Goal: Navigation & Orientation: Understand site structure

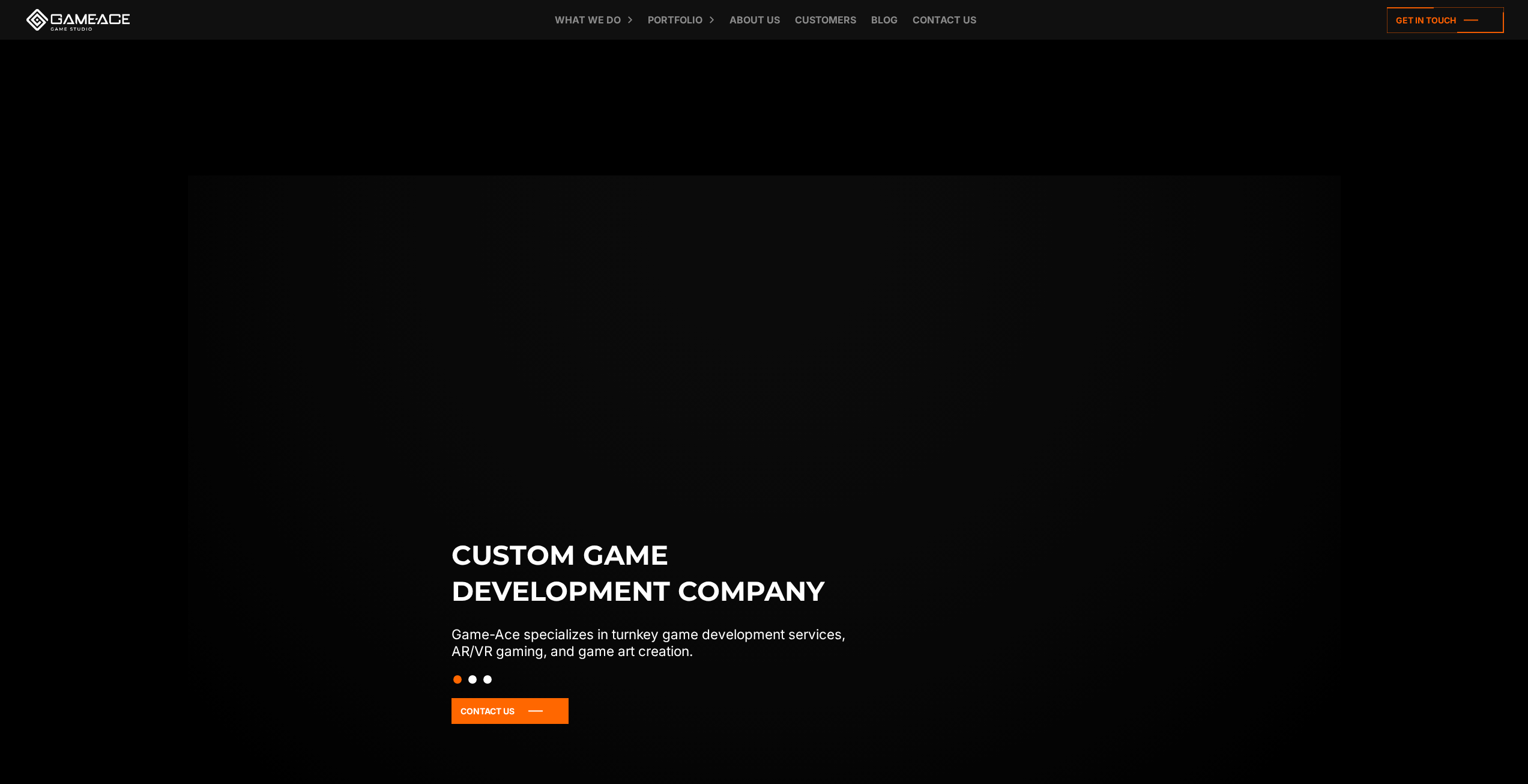
click at [472, 677] on button "Slide 2" at bounding box center [472, 679] width 8 height 20
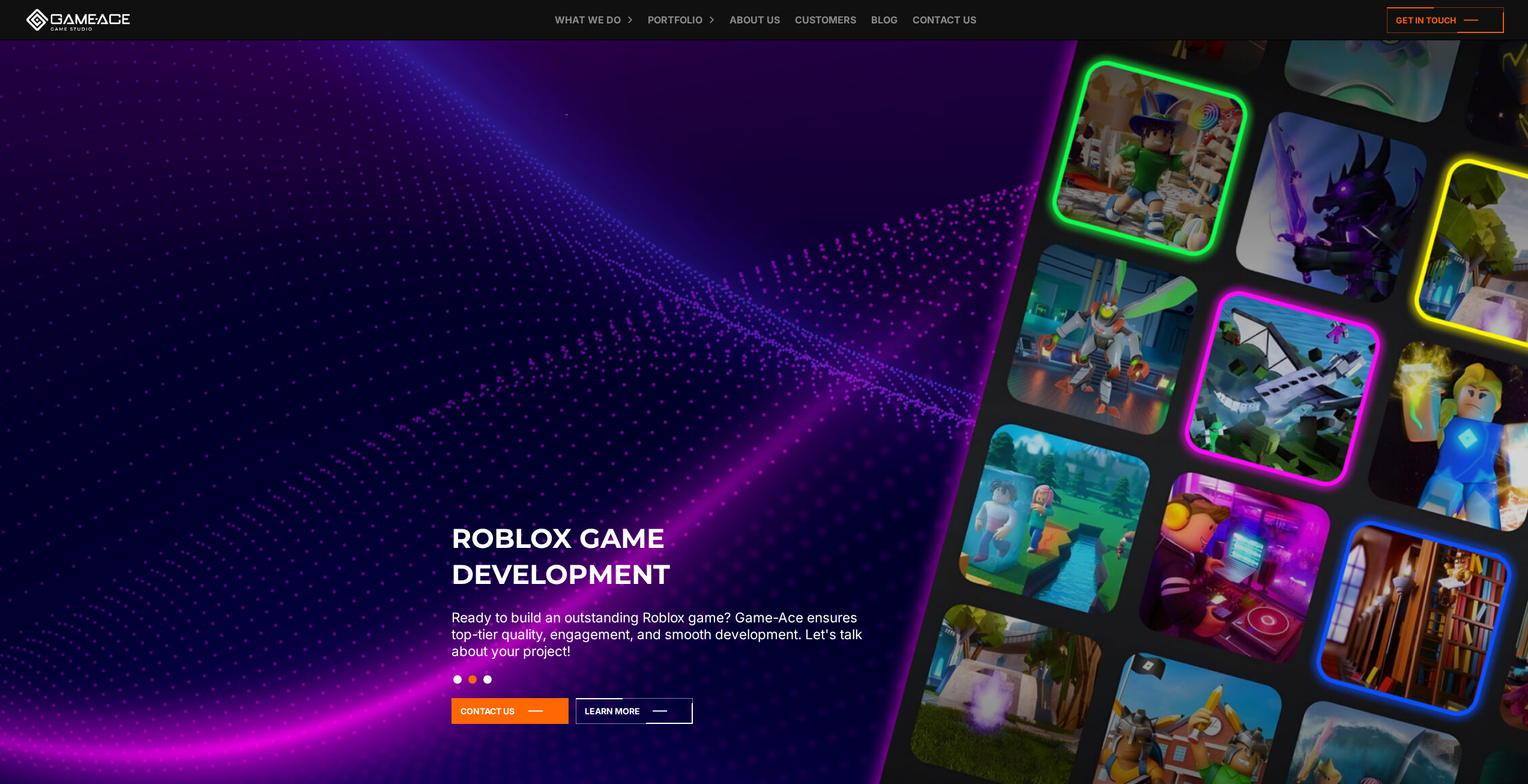
click at [489, 676] on button "Slide 3" at bounding box center [488, 679] width 8 height 20
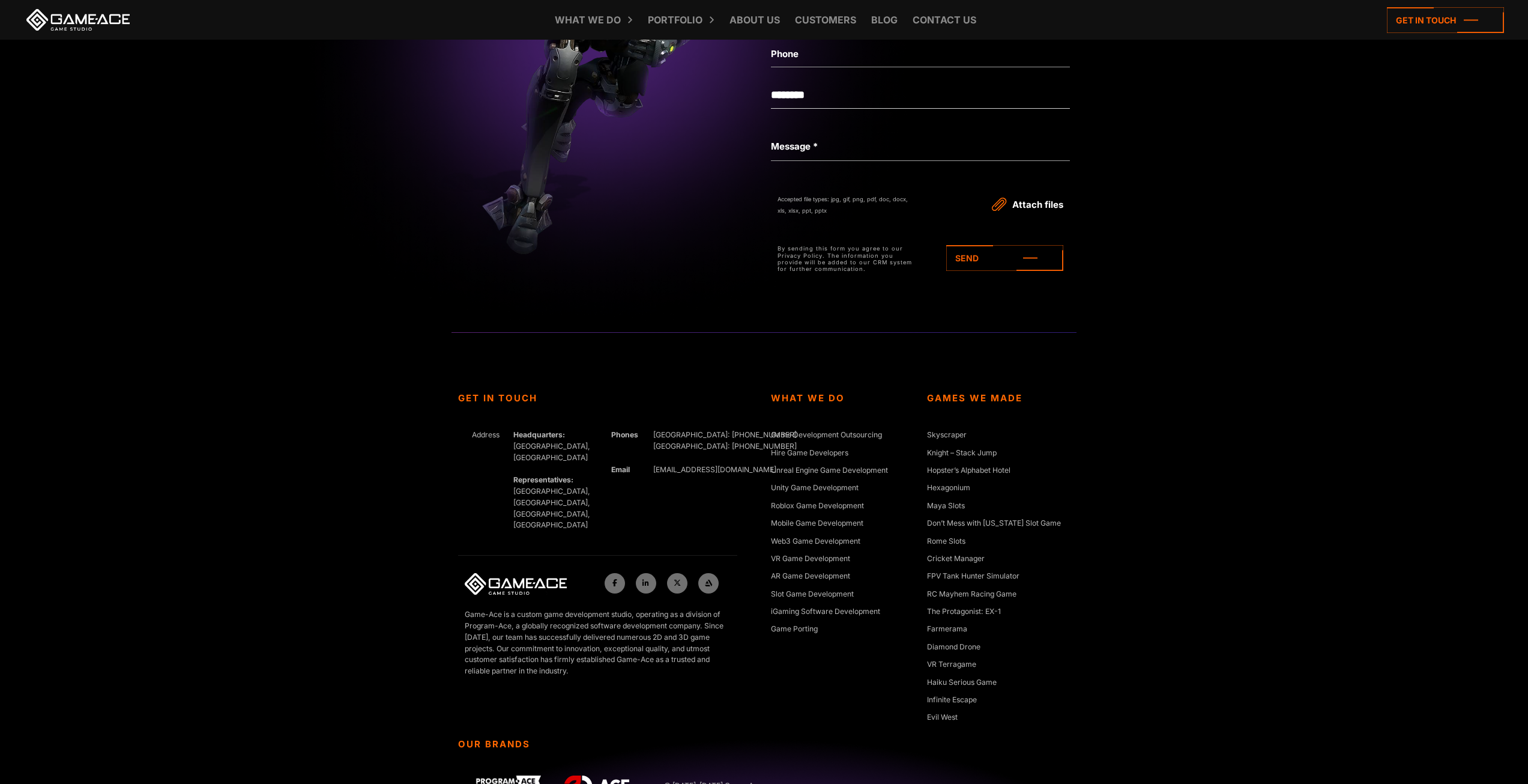
scroll to position [5501, 0]
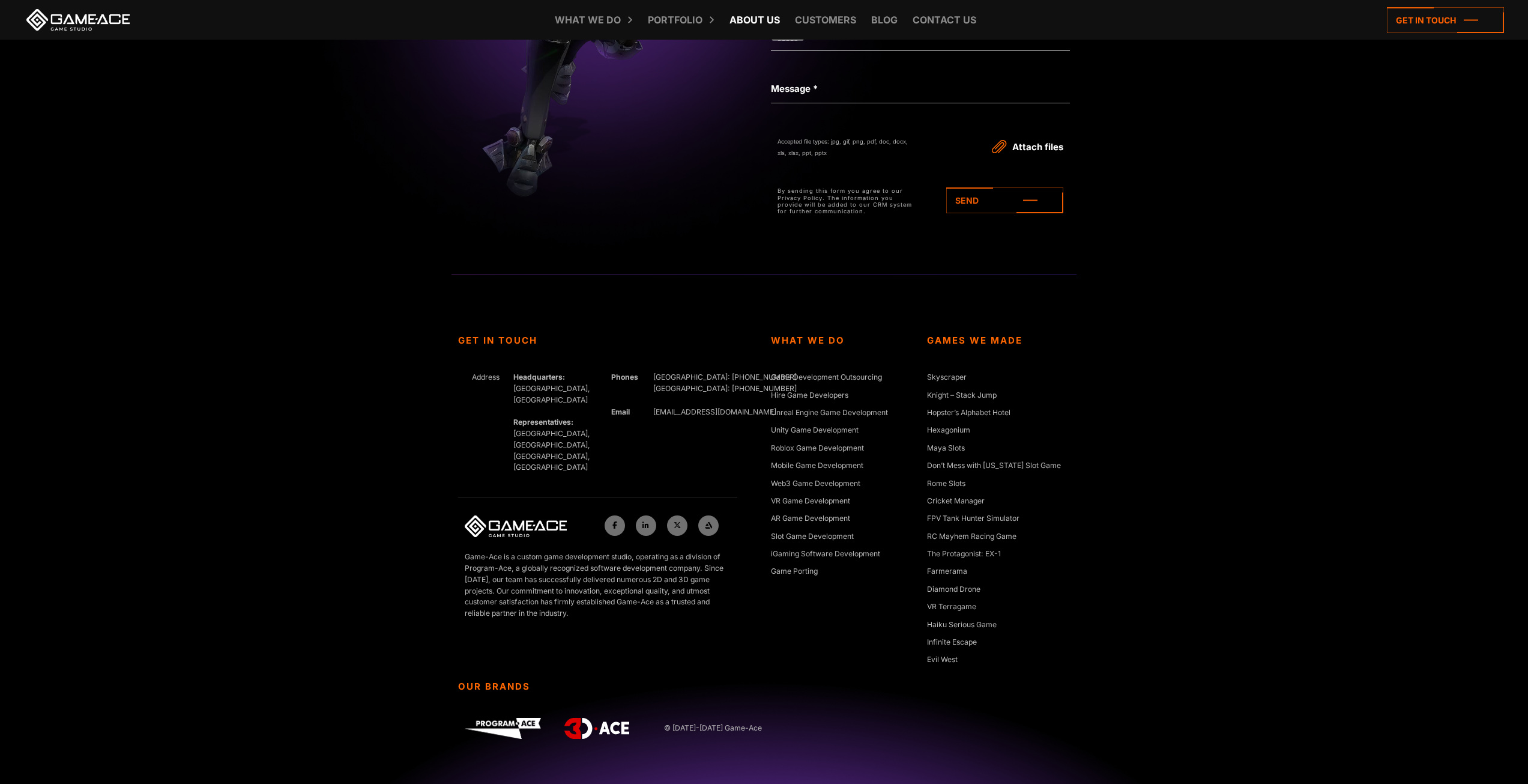
click at [761, 16] on link "About Us" at bounding box center [755, 20] width 63 height 40
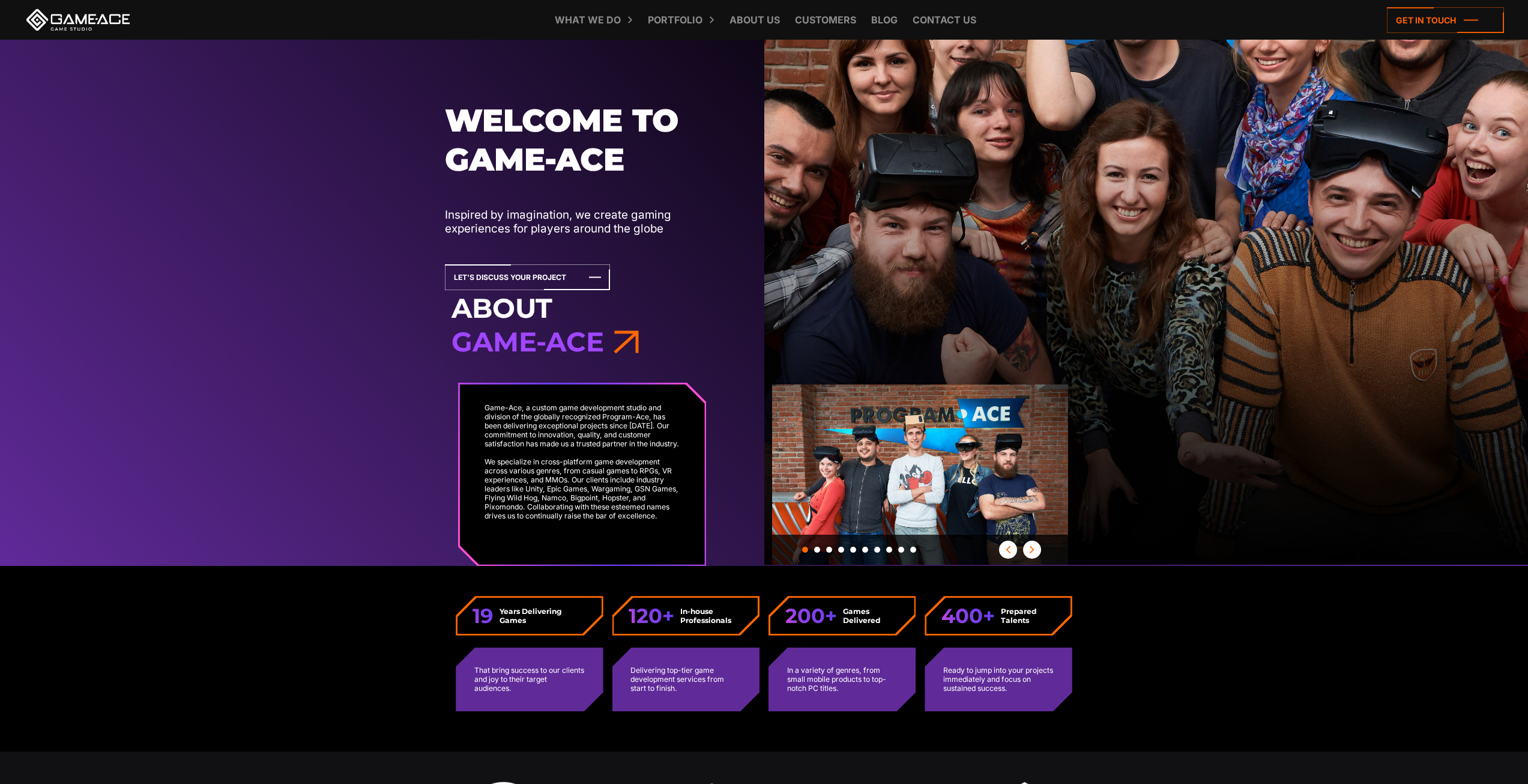
click at [1026, 551] on span "button" at bounding box center [1032, 549] width 18 height 7
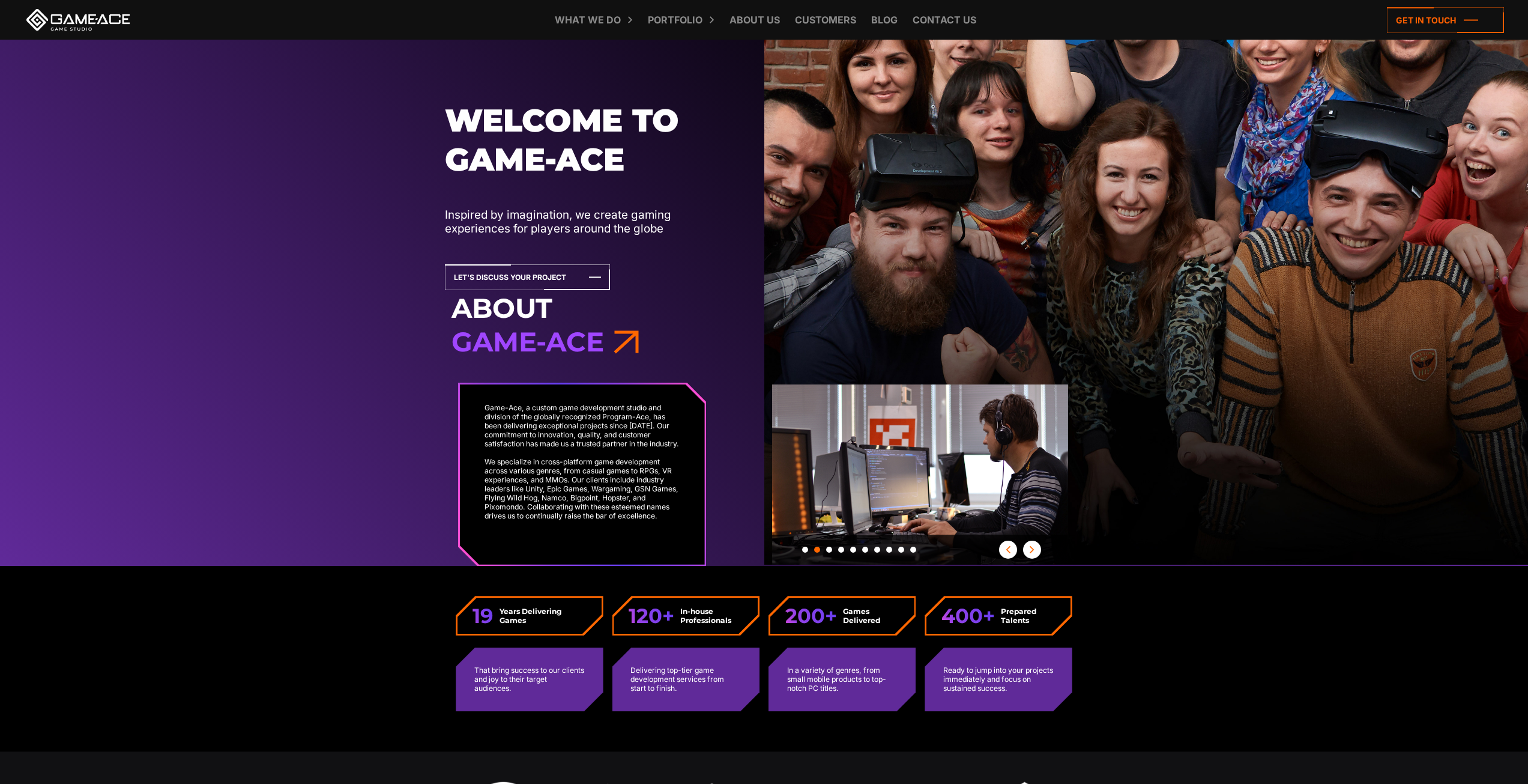
scroll to position [237, 0]
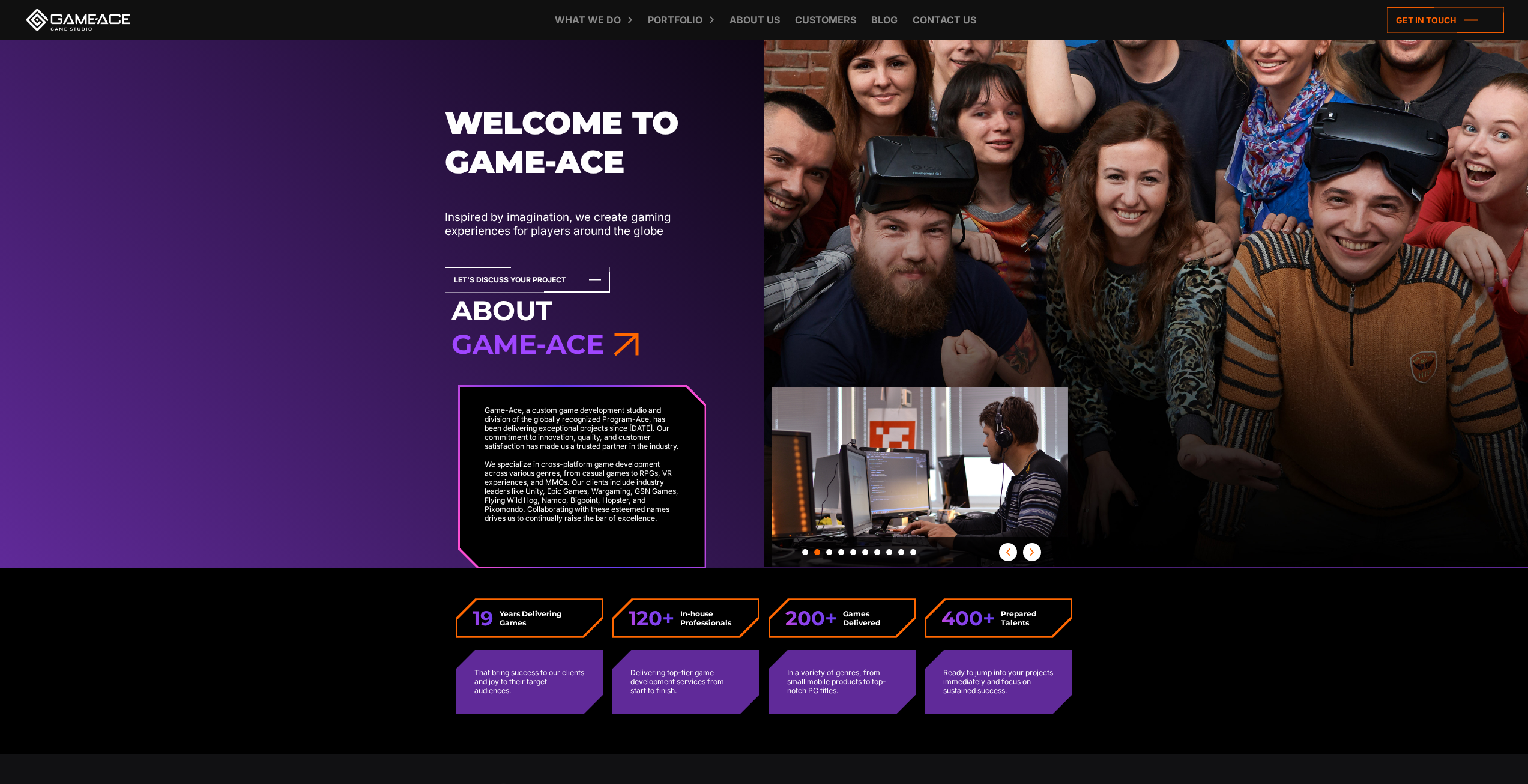
click at [1026, 551] on span "button" at bounding box center [1032, 551] width 18 height 7
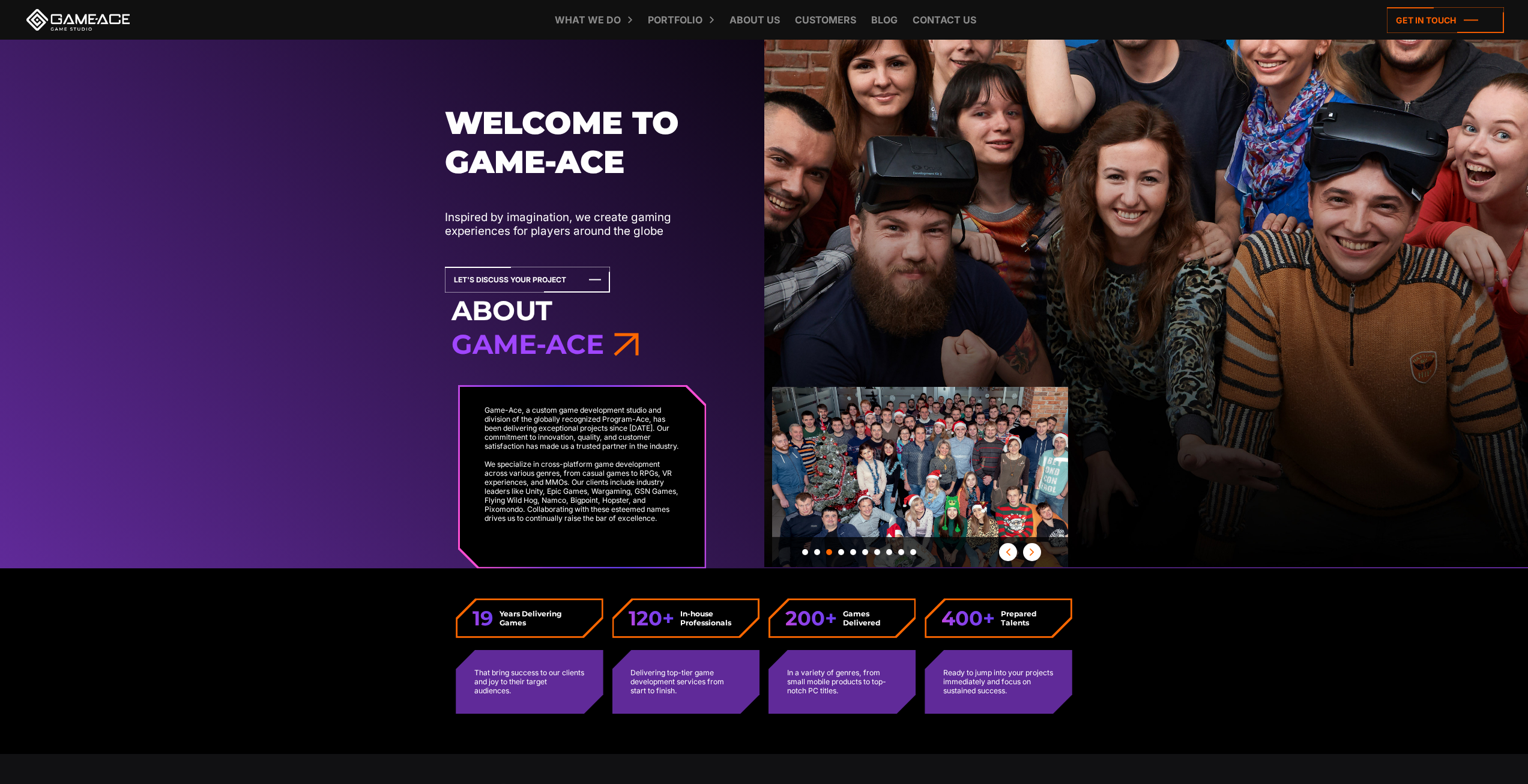
click at [1026, 551] on span "button" at bounding box center [1032, 551] width 18 height 7
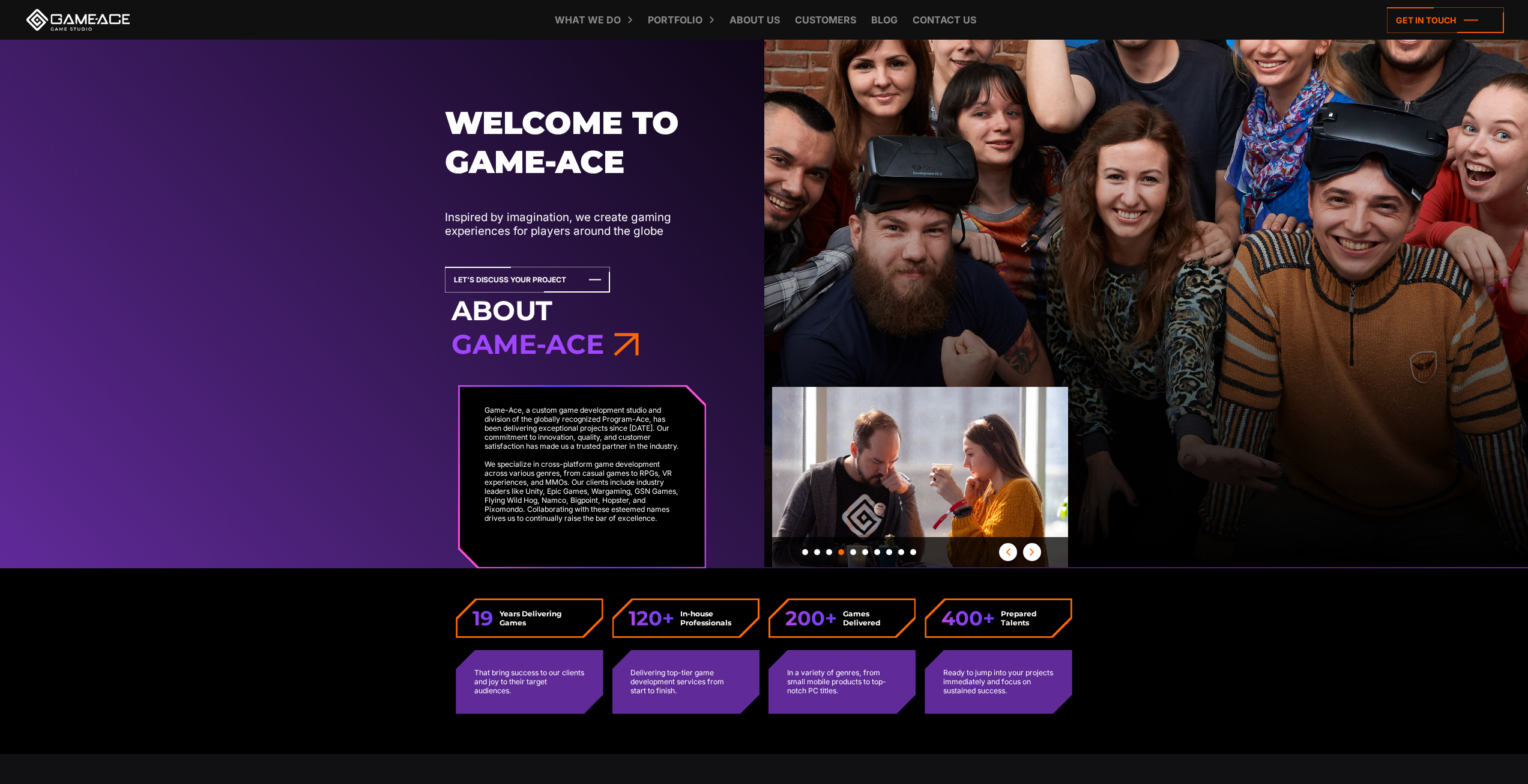
click at [1026, 551] on span "button" at bounding box center [1032, 551] width 18 height 7
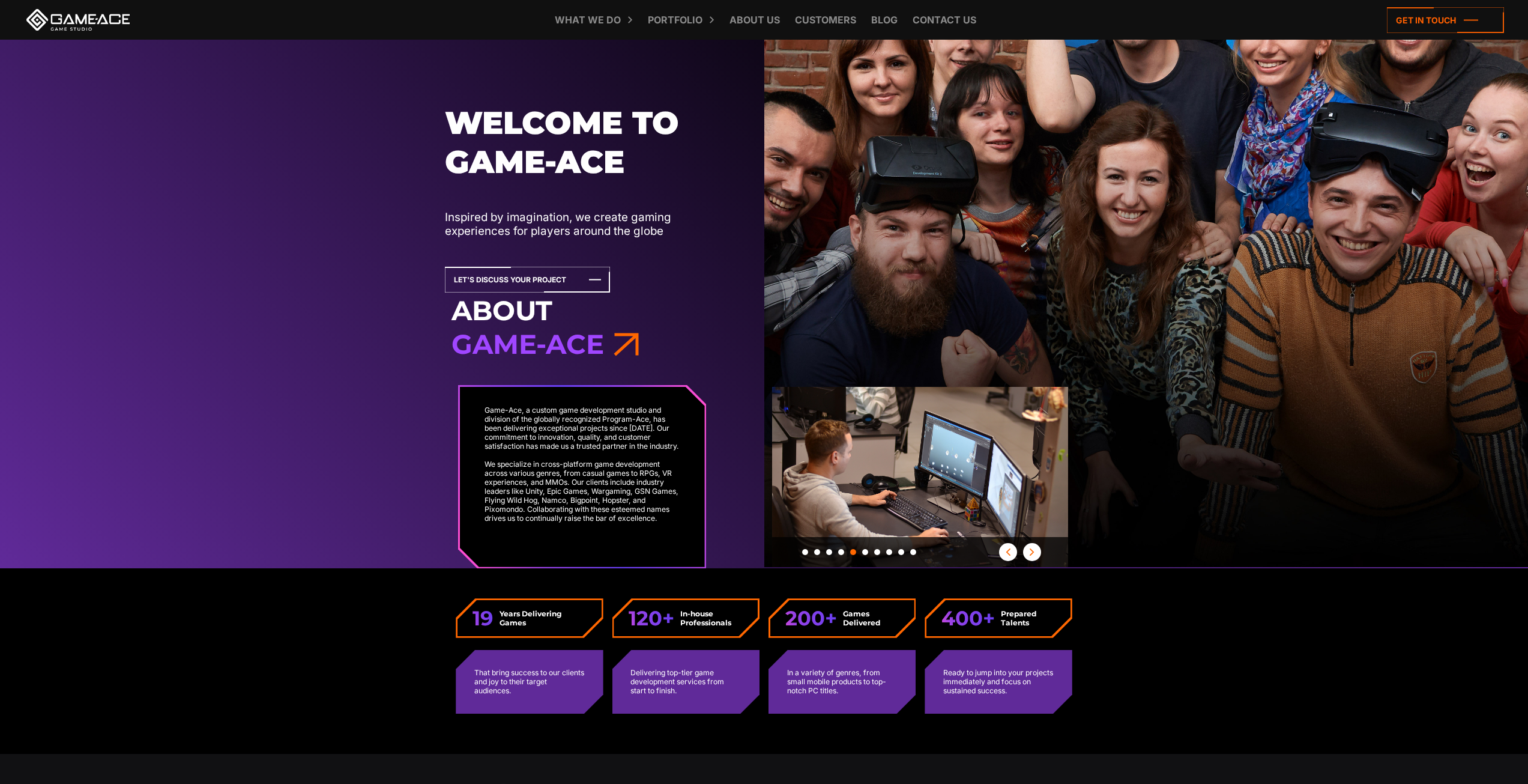
click at [1026, 551] on span "button" at bounding box center [1032, 551] width 18 height 7
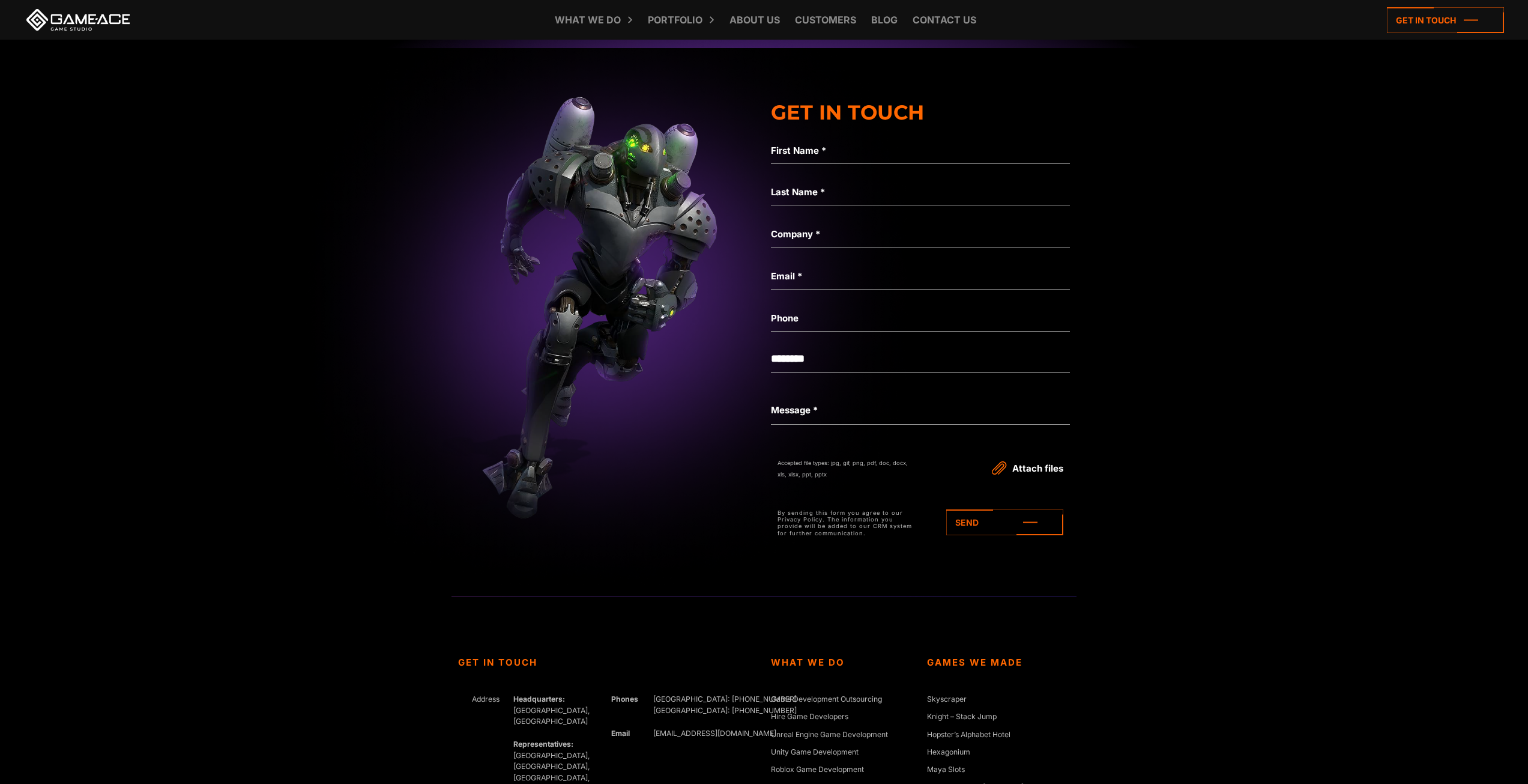
scroll to position [4307, 0]
